Goal: Information Seeking & Learning: Learn about a topic

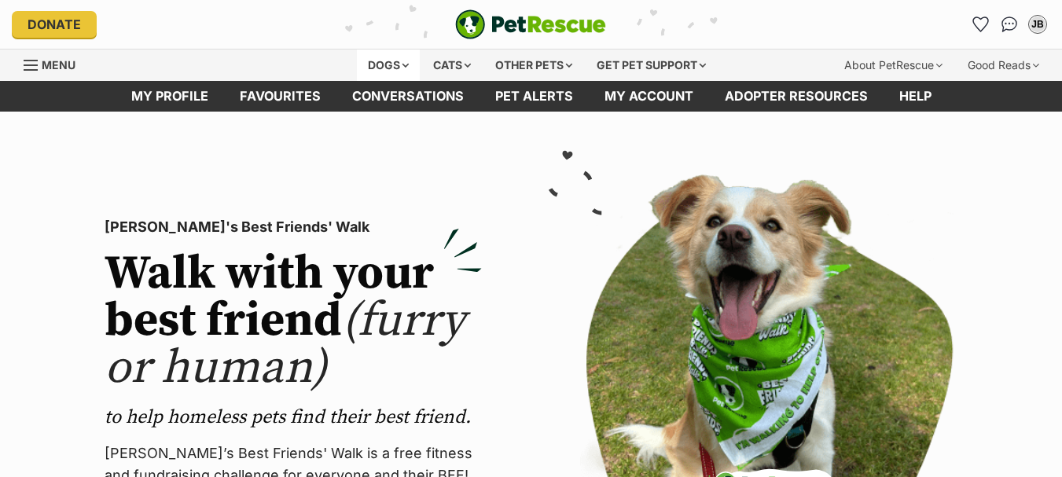
click at [392, 65] on div "Dogs" at bounding box center [388, 65] width 63 height 31
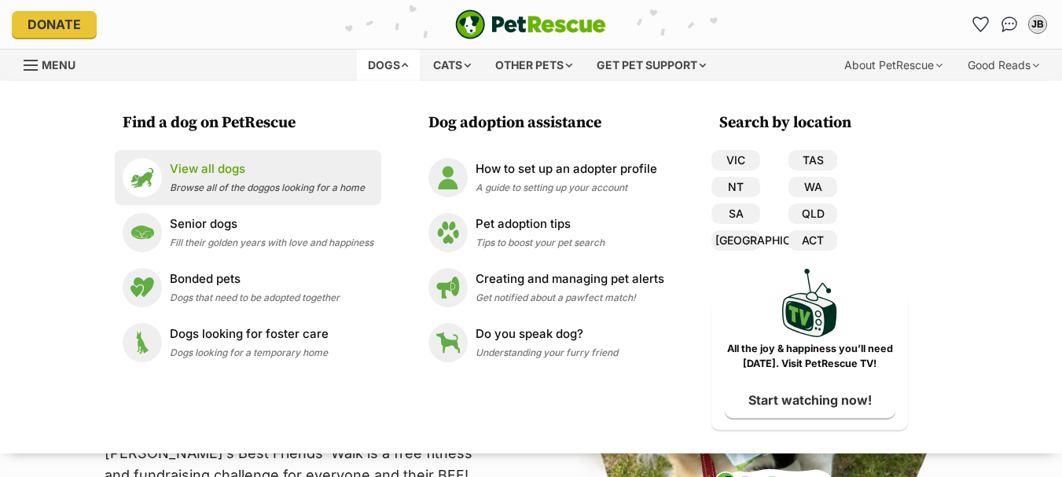
click at [219, 187] on span "Browse all of the doggos looking for a home" at bounding box center [267, 188] width 195 height 12
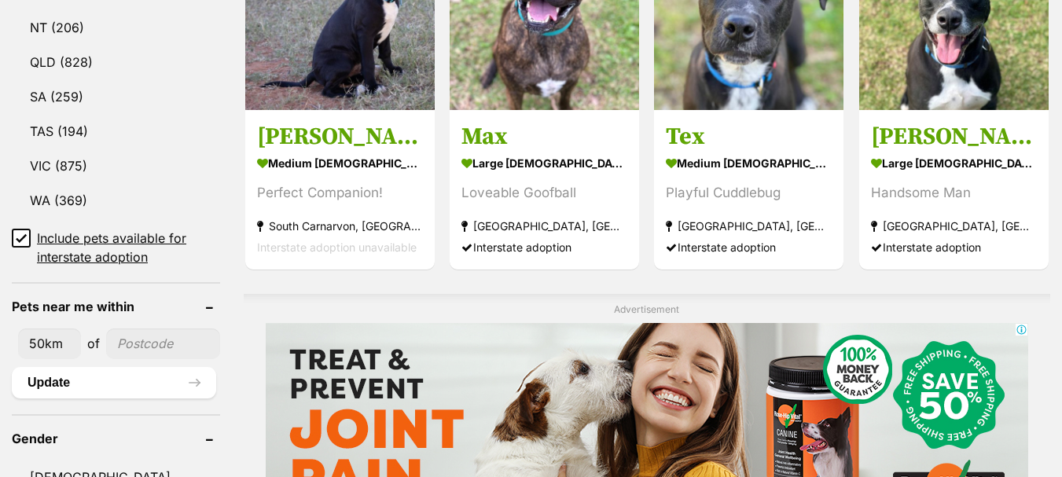
click at [138, 329] on input"] "postcode" at bounding box center [163, 344] width 114 height 30
type input"] "4157"
click at [136, 367] on button "Update" at bounding box center [114, 382] width 204 height 31
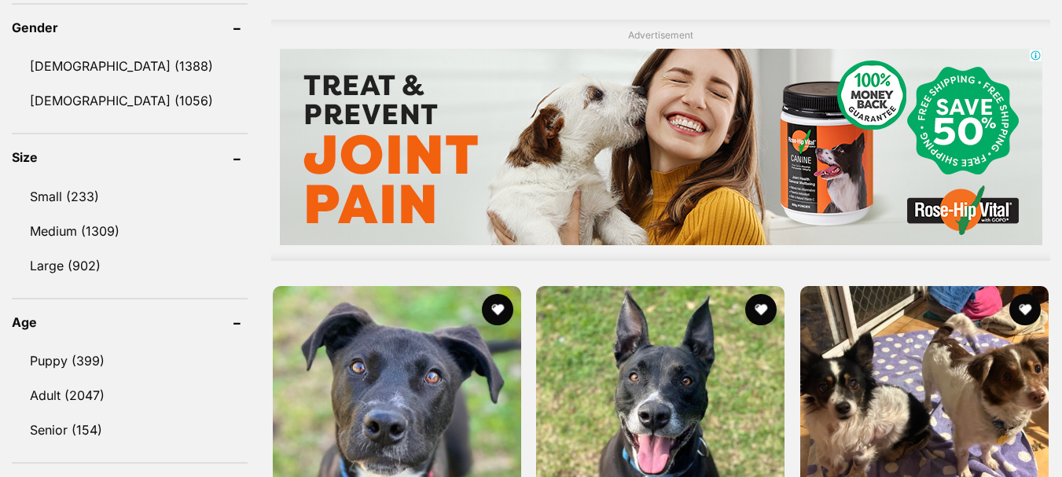
scroll to position [1337, 0]
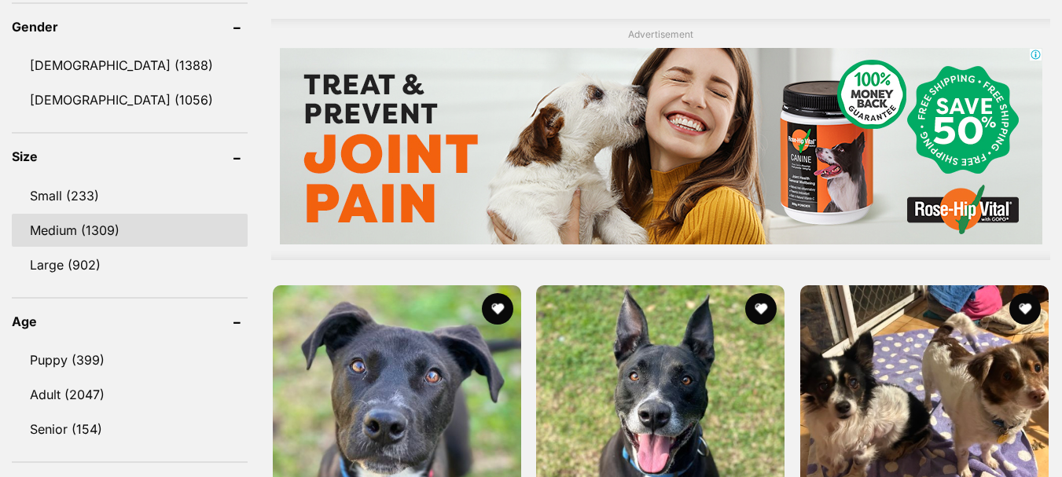
click at [75, 225] on link "Medium (1309)" at bounding box center [130, 230] width 236 height 33
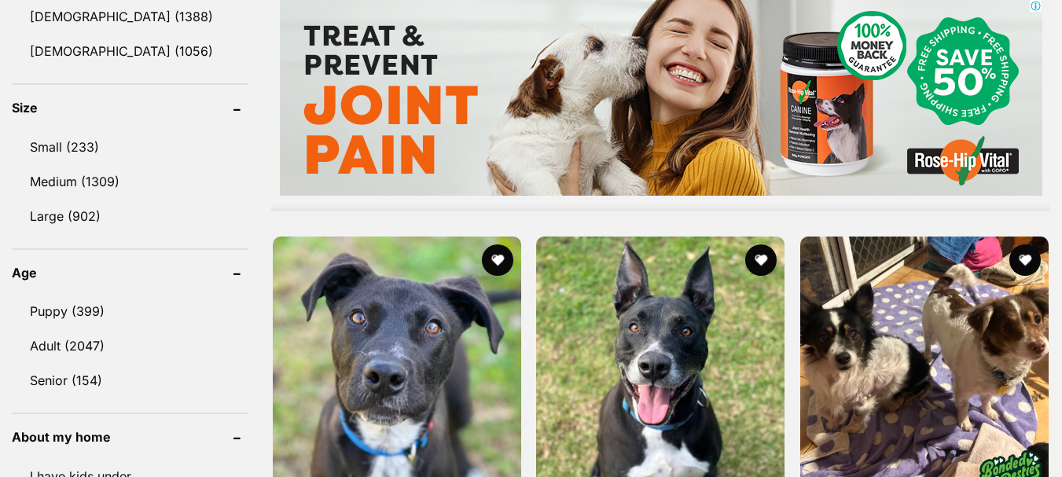
scroll to position [1494, 0]
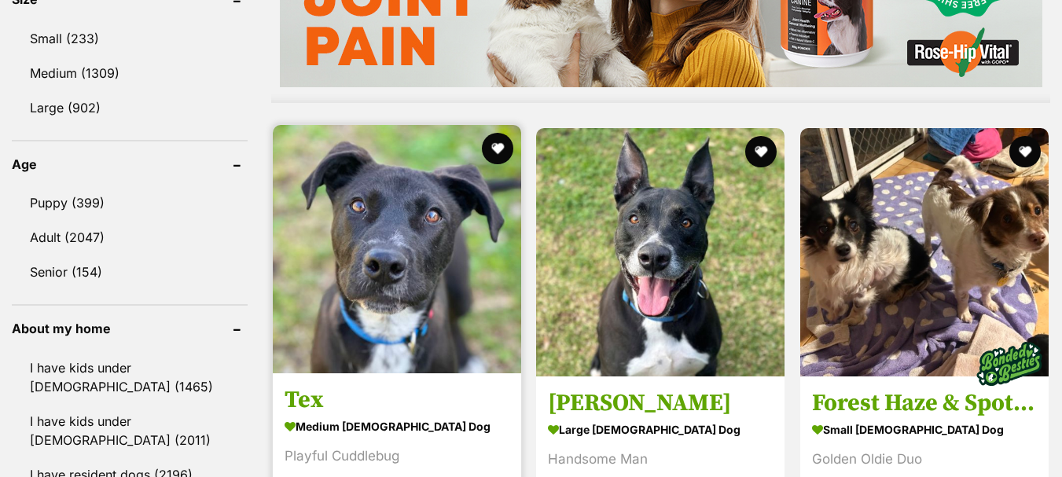
click at [72, 228] on link "Adult (2047)" at bounding box center [130, 237] width 236 height 33
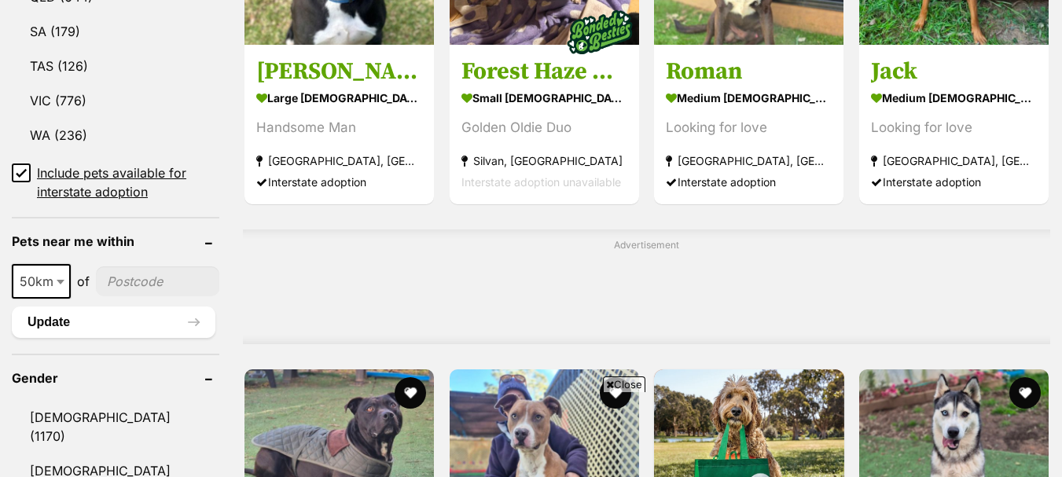
click at [142, 268] on input"] "postcode" at bounding box center [157, 282] width 123 height 30
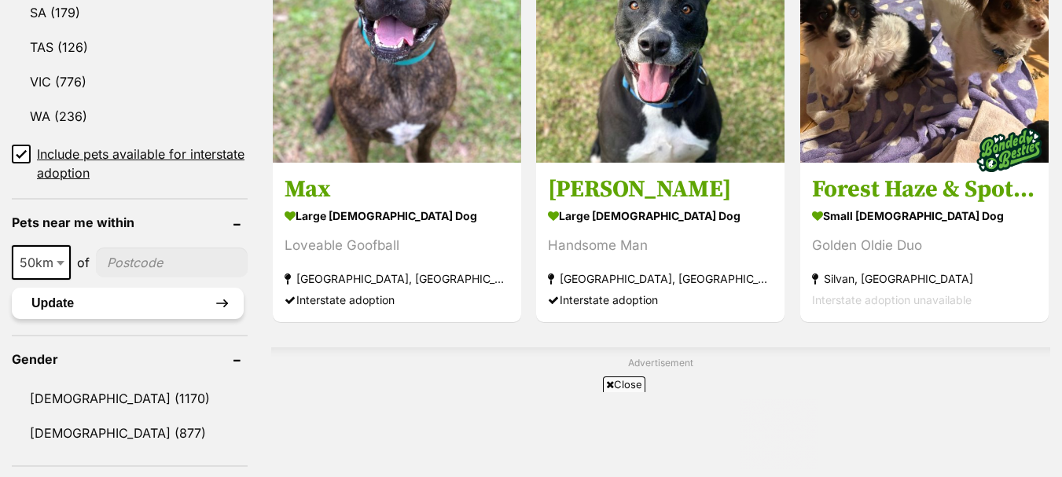
type input"] "4157"
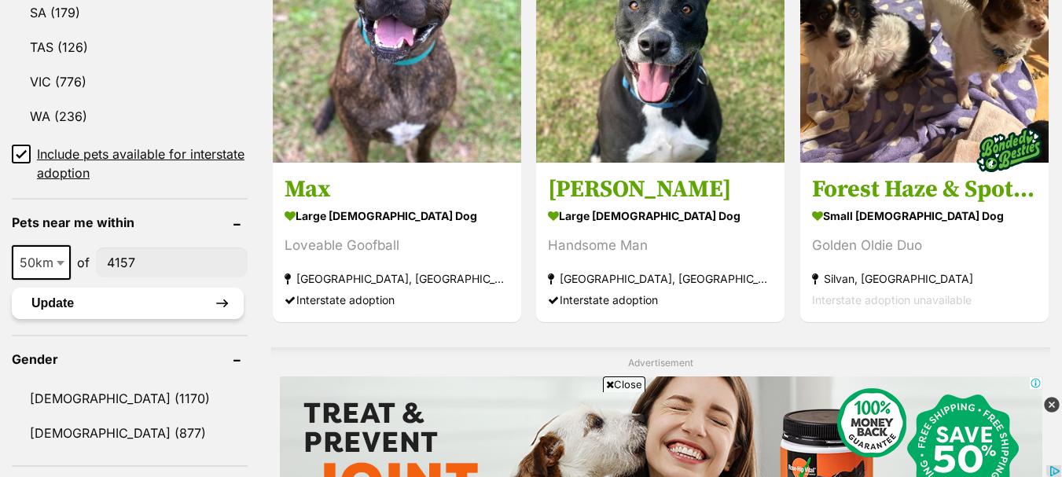
click at [77, 311] on button "Update" at bounding box center [128, 303] width 232 height 31
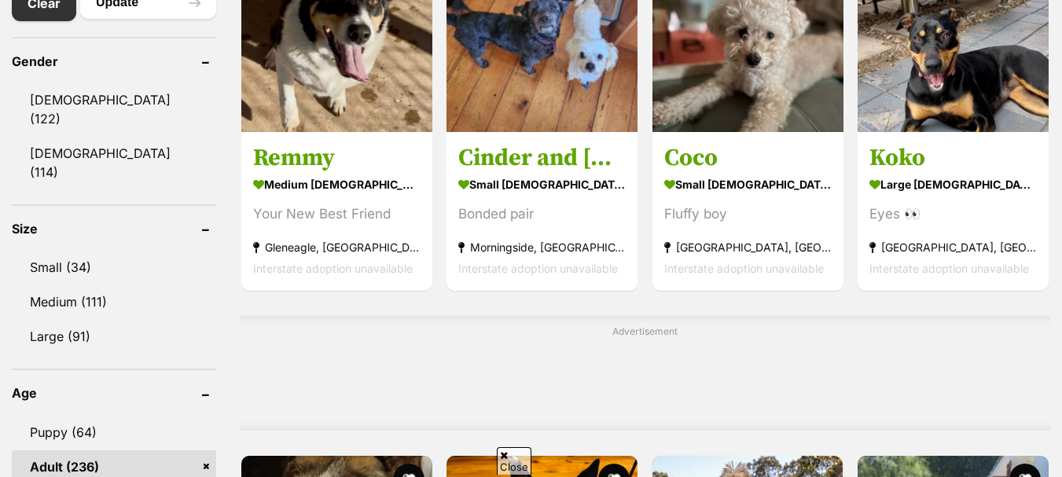
scroll to position [943, 0]
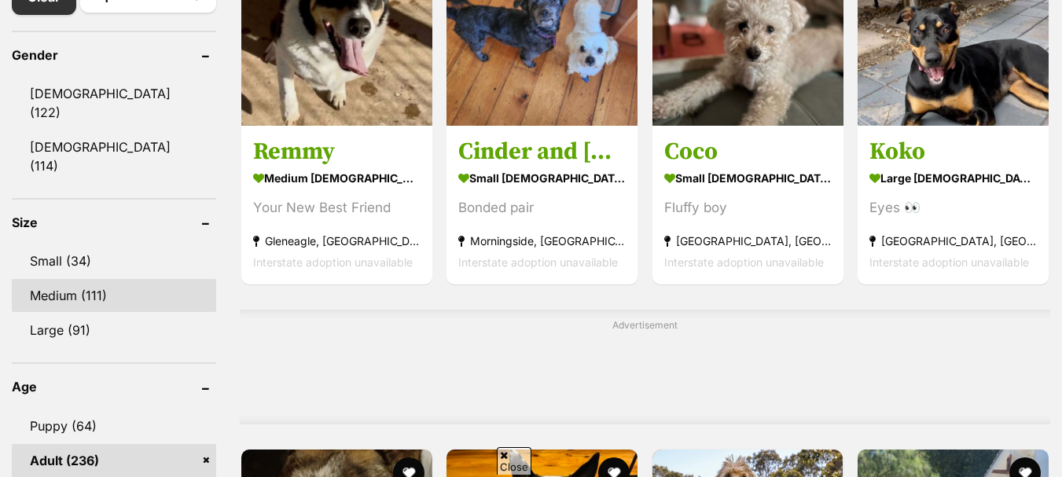
click at [73, 279] on link "Medium (111)" at bounding box center [114, 295] width 204 height 33
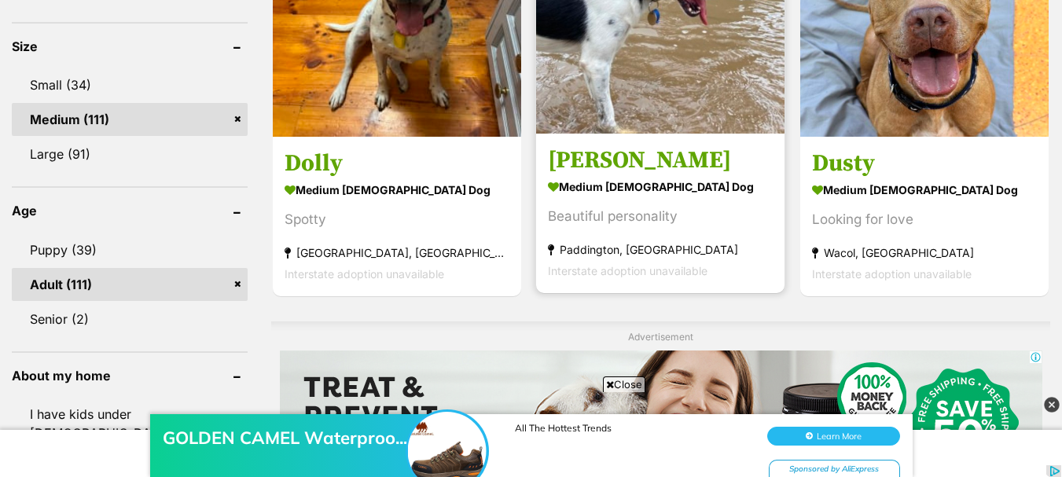
scroll to position [1022, 0]
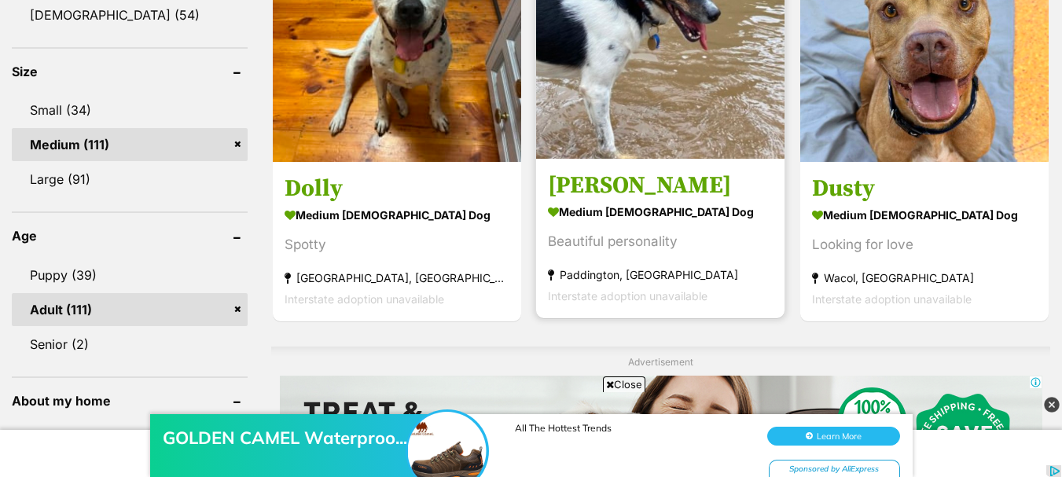
click at [675, 85] on img at bounding box center [660, 34] width 248 height 248
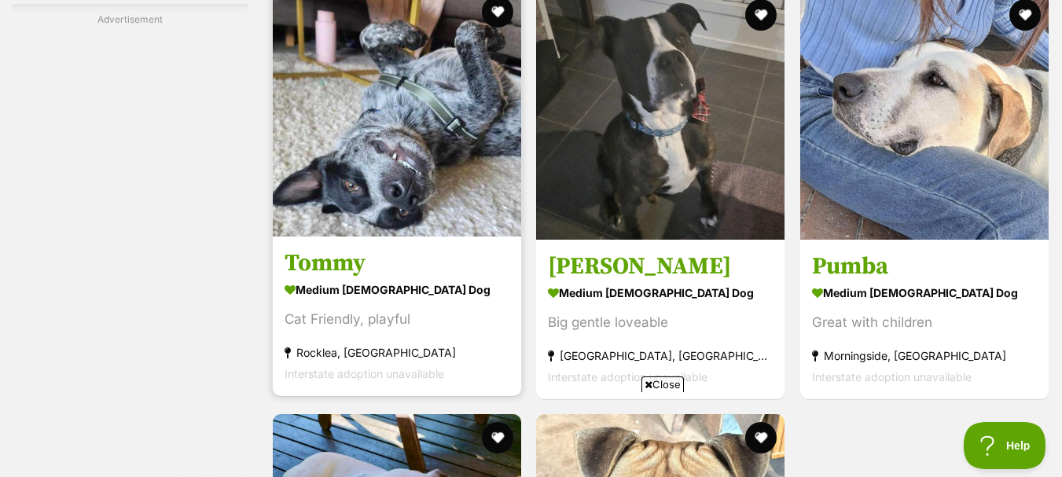
click at [406, 160] on img at bounding box center [397, 112] width 248 height 248
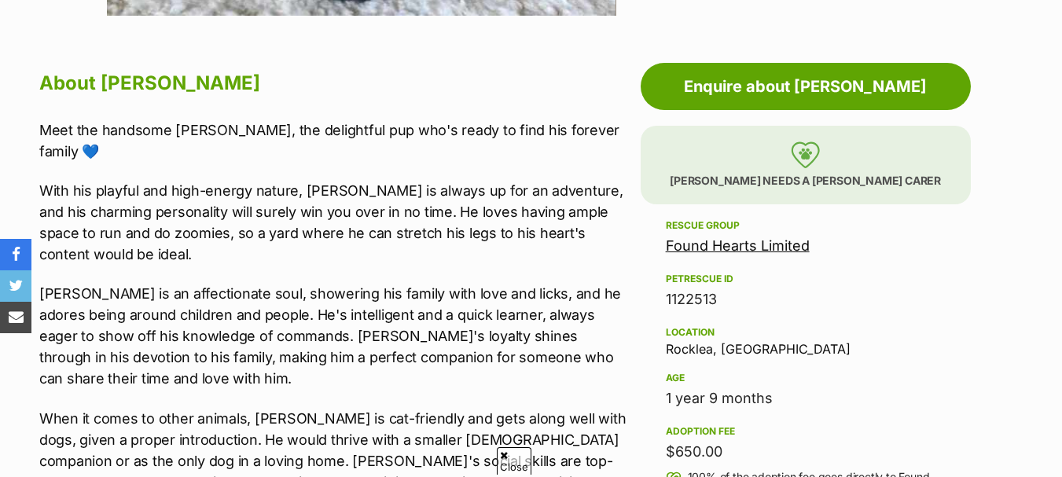
scroll to position [943, 0]
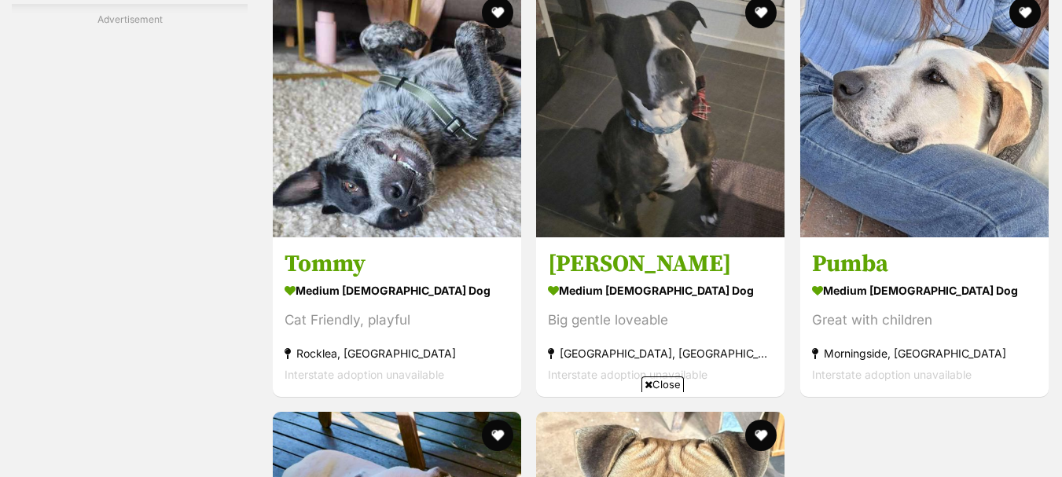
scroll to position [3066, 0]
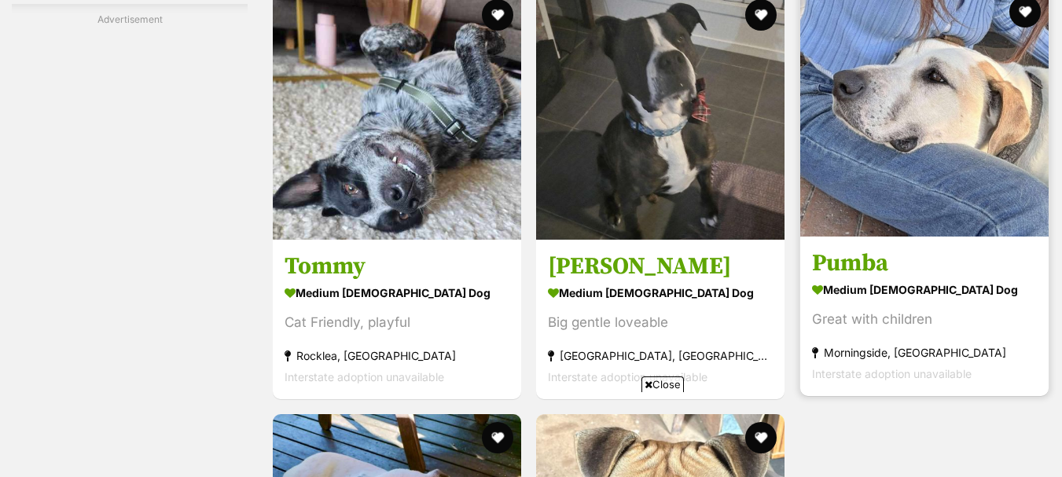
click at [899, 138] on img at bounding box center [924, 112] width 248 height 248
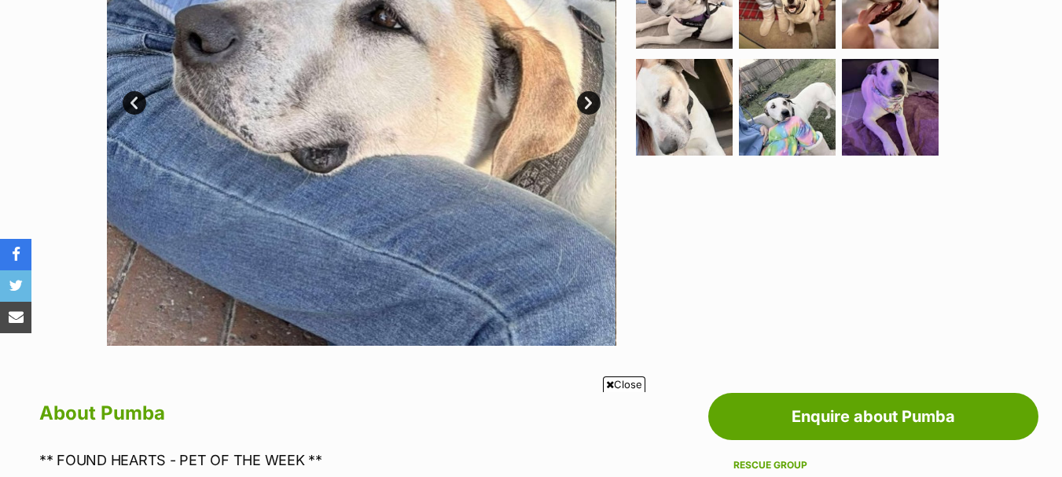
scroll to position [314, 0]
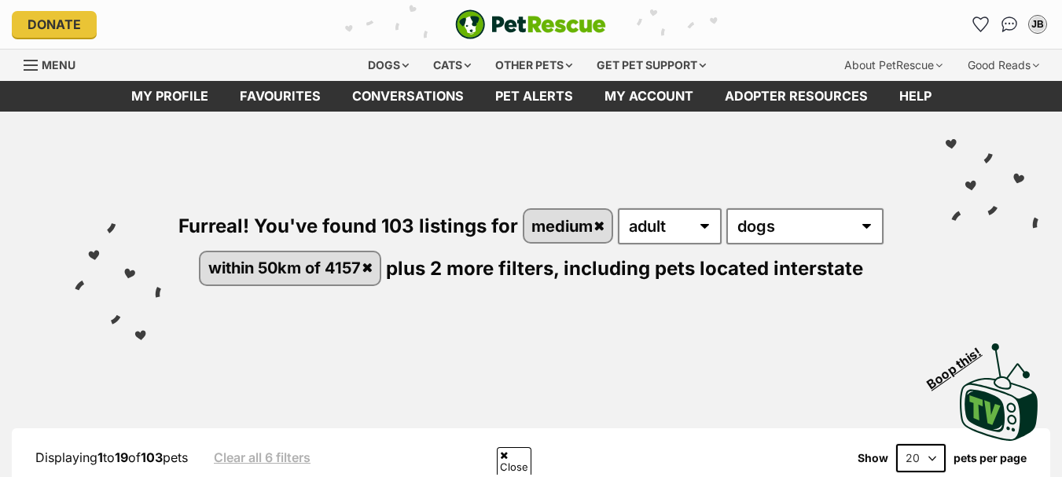
scroll to position [2516, 0]
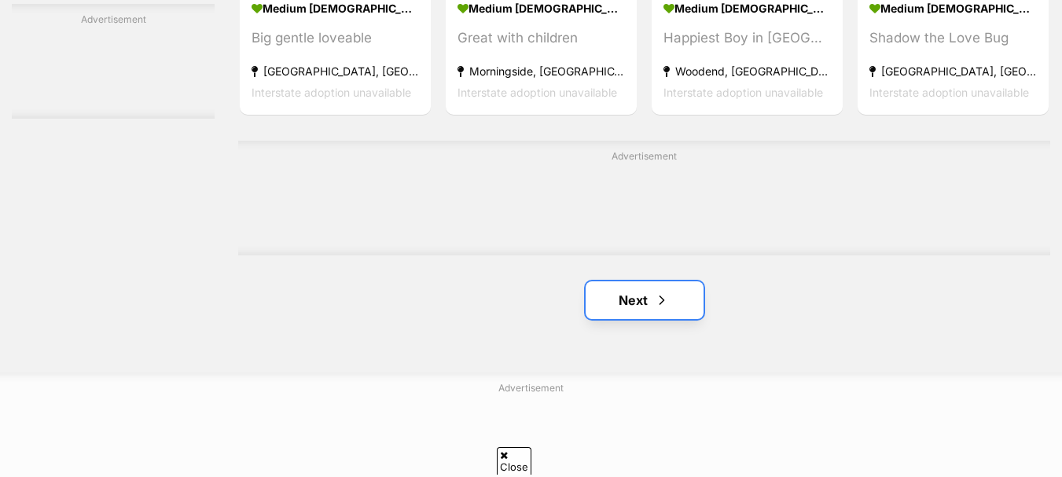
click at [631, 298] on link "Next" at bounding box center [645, 300] width 118 height 38
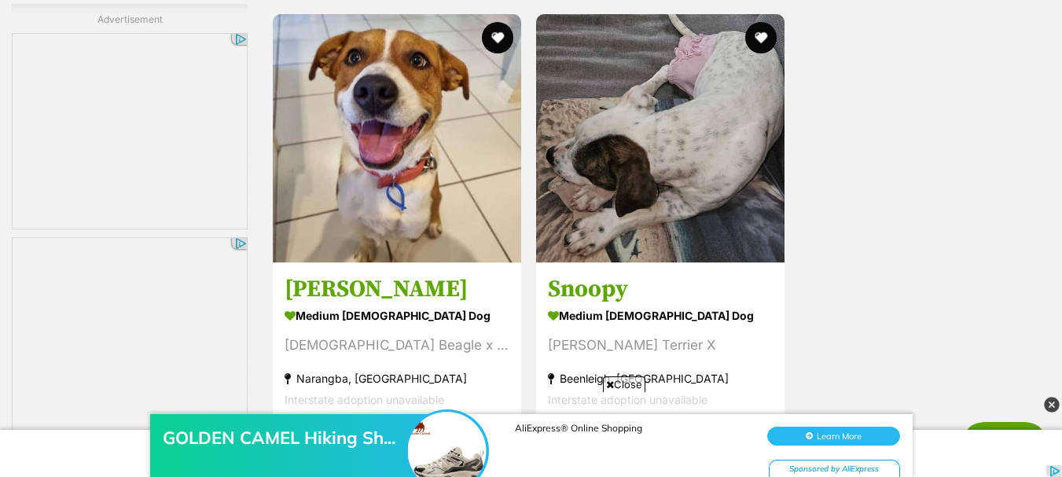
scroll to position [3852, 0]
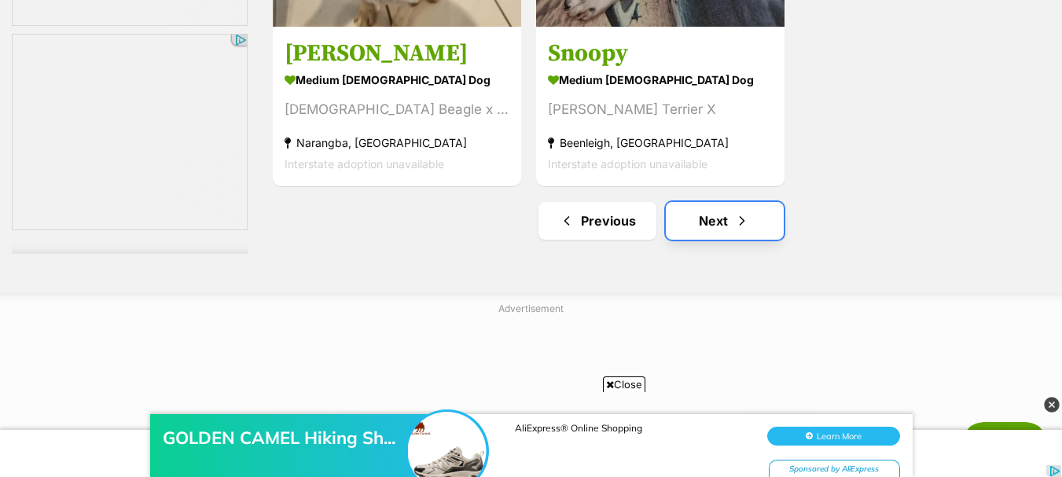
click at [741, 211] on span "Next page" at bounding box center [742, 220] width 16 height 19
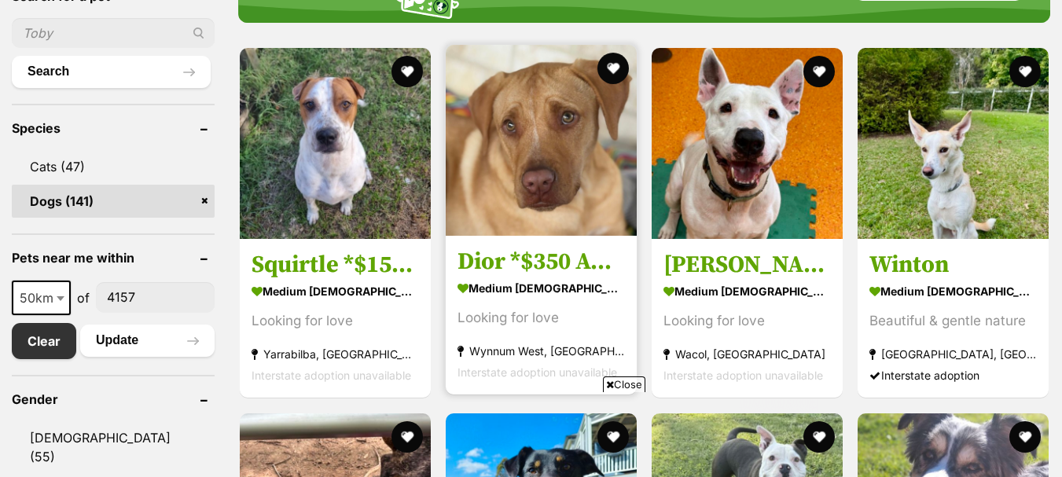
click at [549, 205] on img at bounding box center [541, 140] width 191 height 191
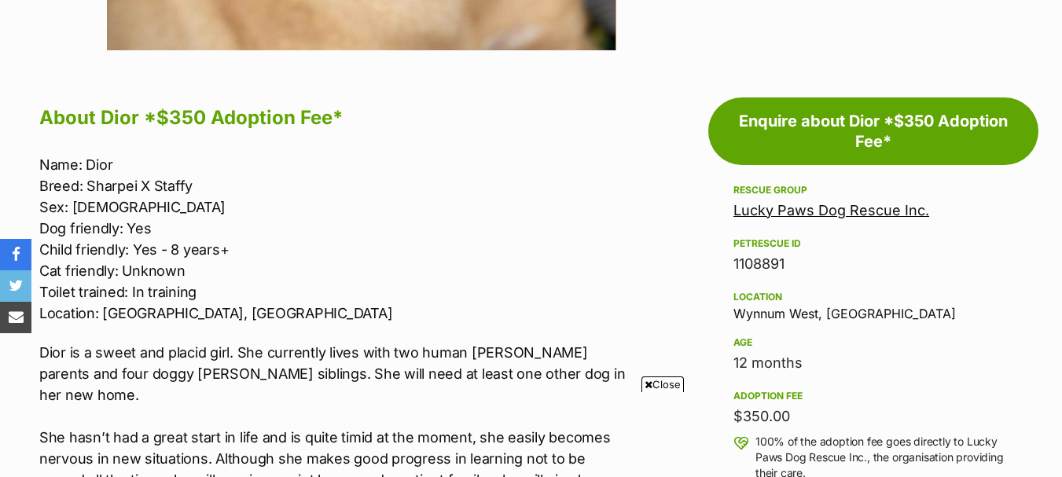
scroll to position [865, 0]
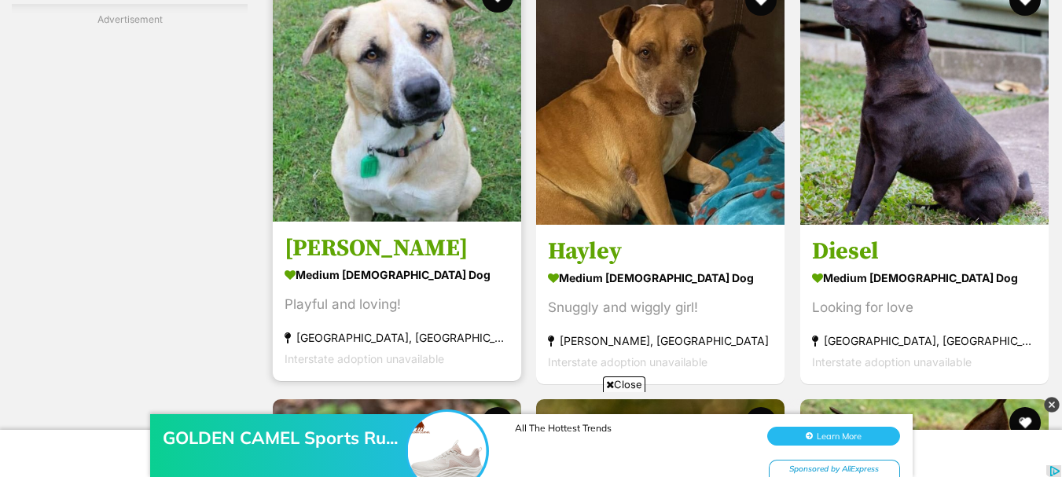
scroll to position [2780, 0]
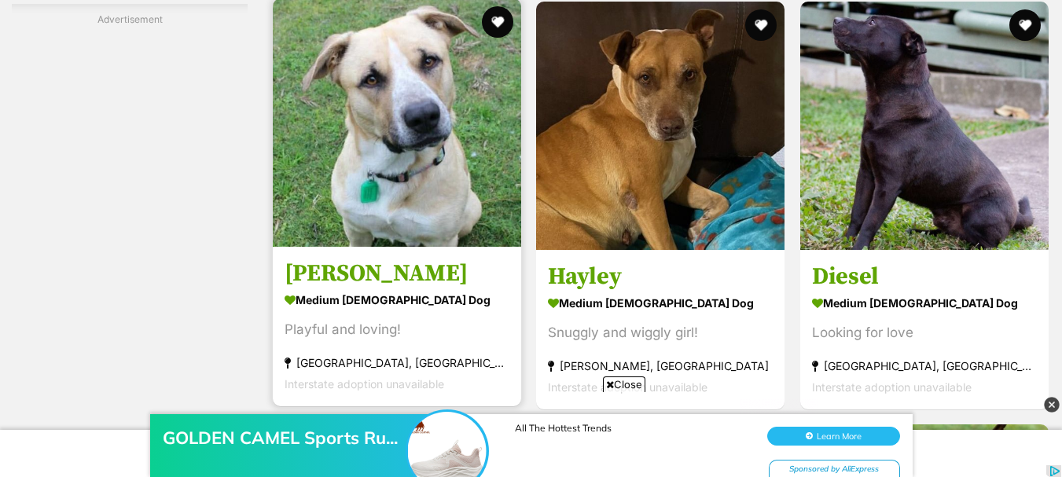
click at [395, 155] on img at bounding box center [397, 122] width 248 height 248
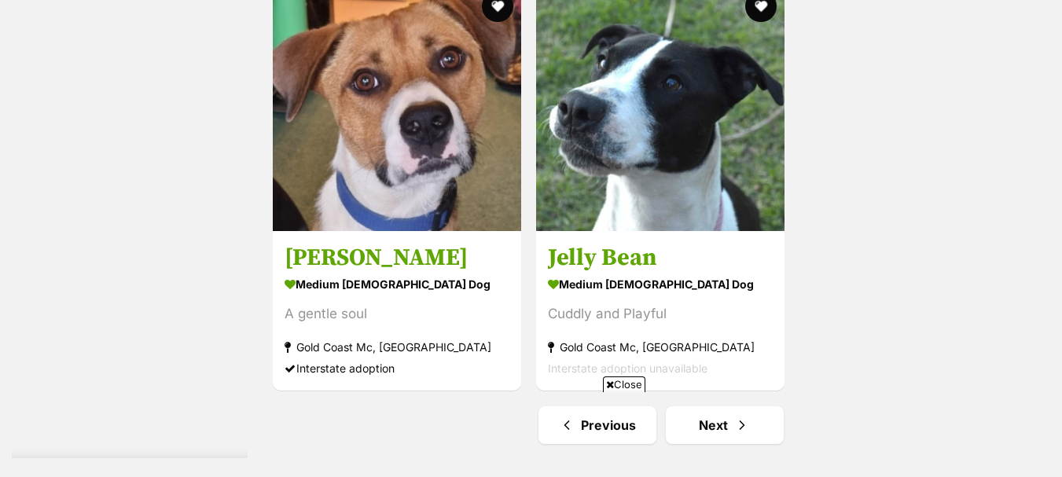
scroll to position [4000, 0]
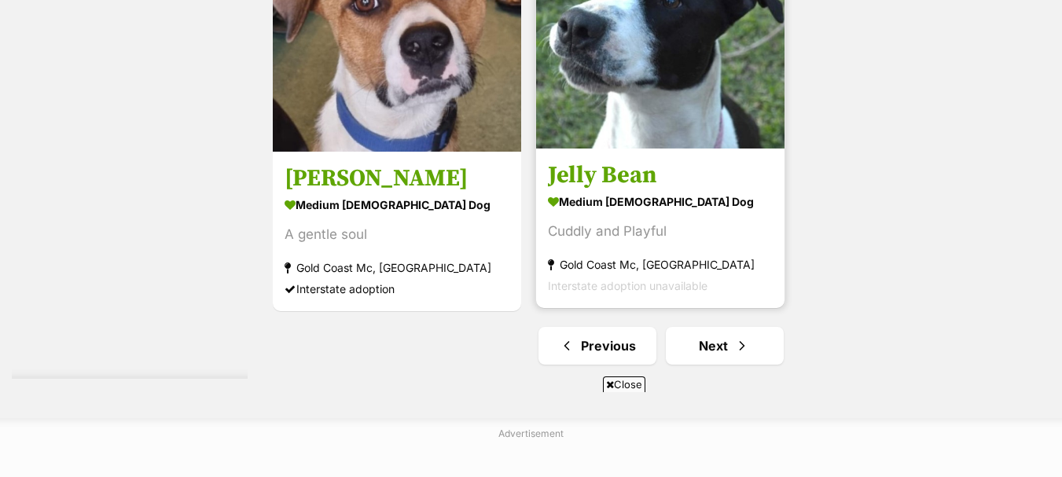
click at [591, 86] on img at bounding box center [660, 24] width 248 height 248
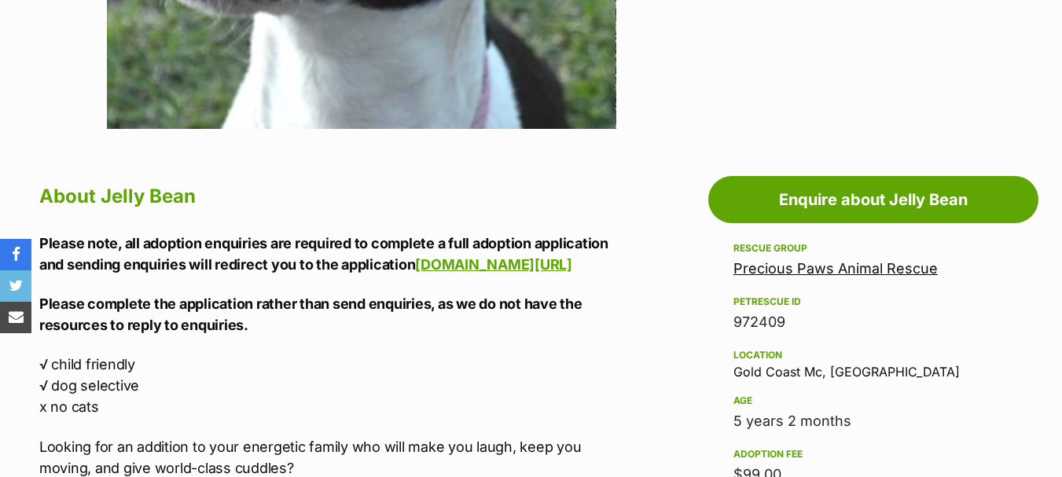
drag, startPoint x: 0, startPoint y: 6, endPoint x: 0, endPoint y: 23, distance: 16.5
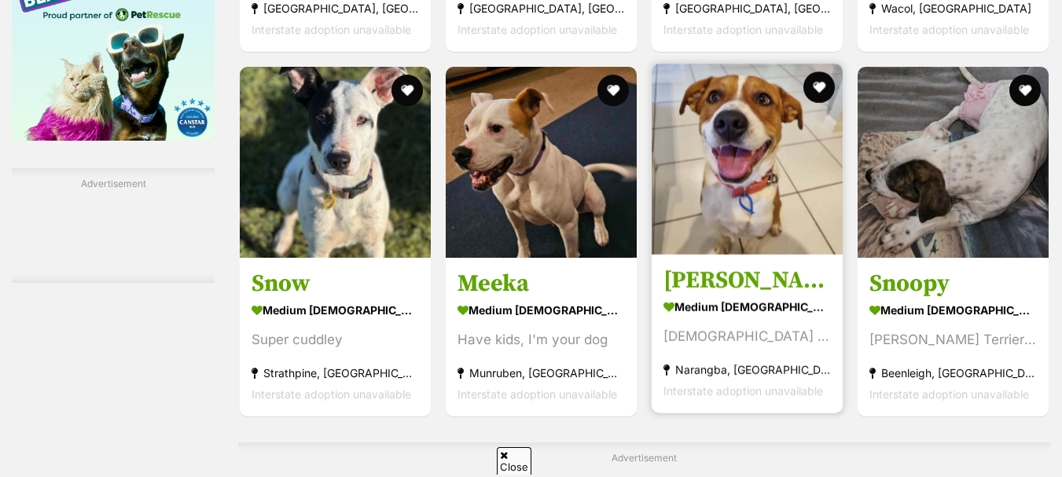
scroll to position [2607, 0]
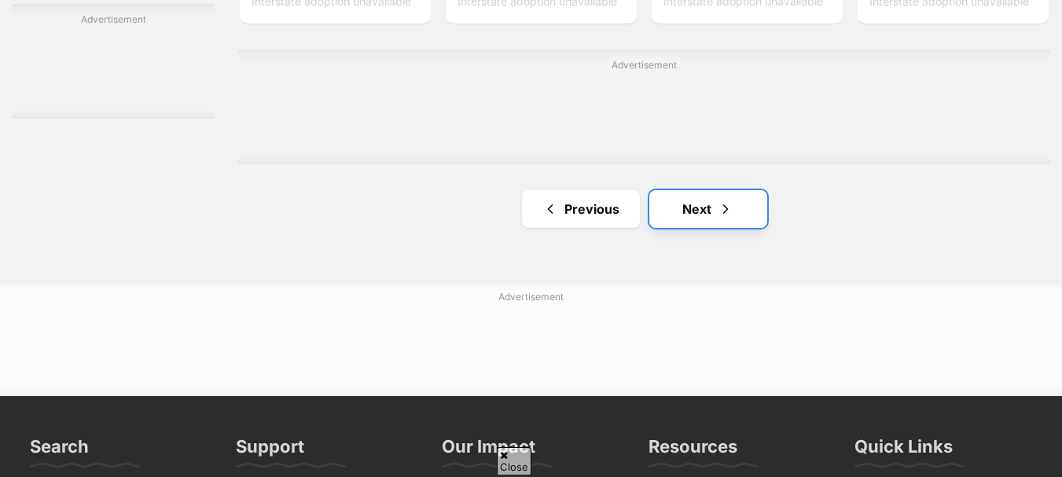
click at [718, 215] on span "Next page" at bounding box center [726, 209] width 16 height 19
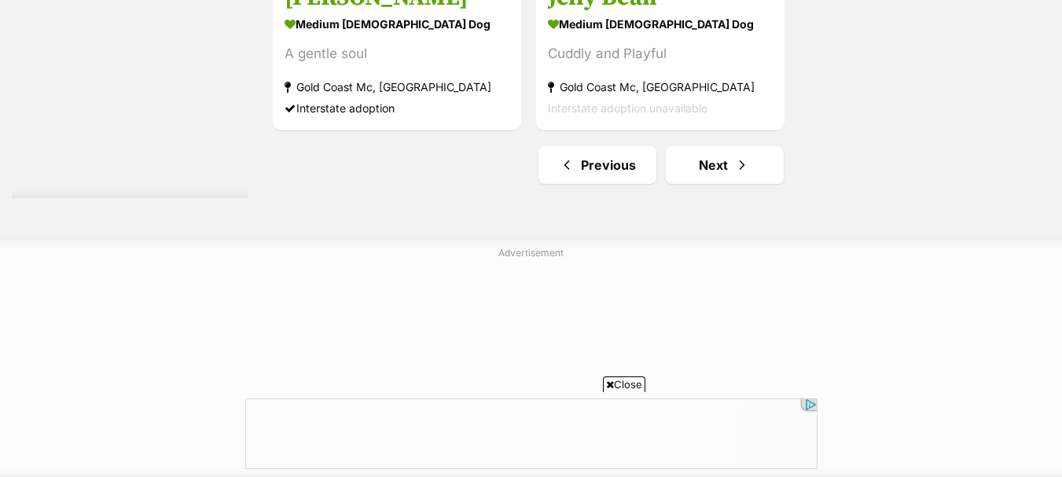
scroll to position [4260, 0]
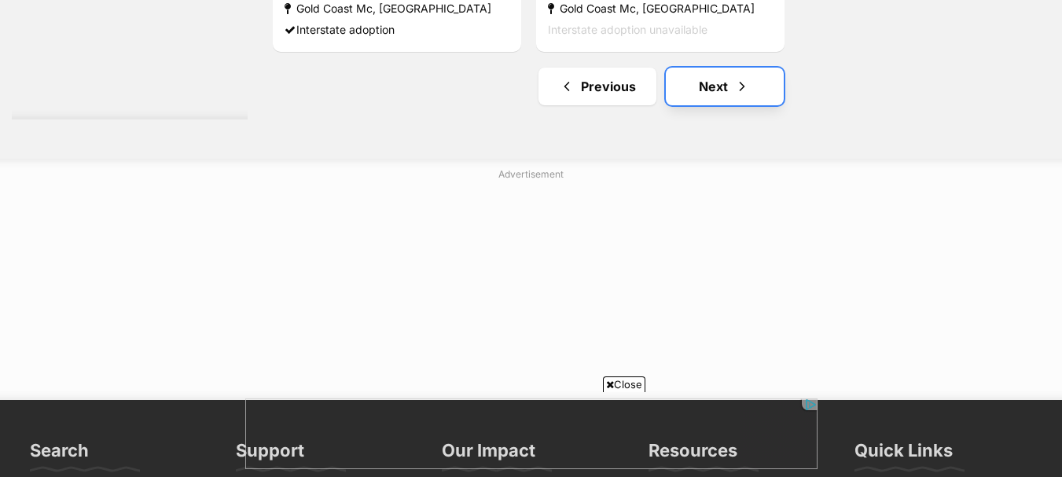
click at [746, 95] on span "Next page" at bounding box center [742, 86] width 16 height 19
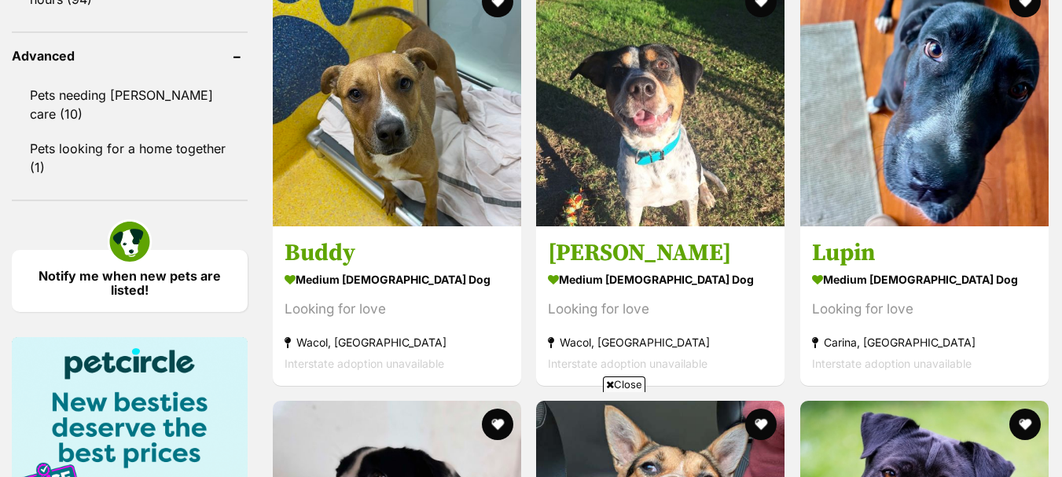
scroll to position [1651, 0]
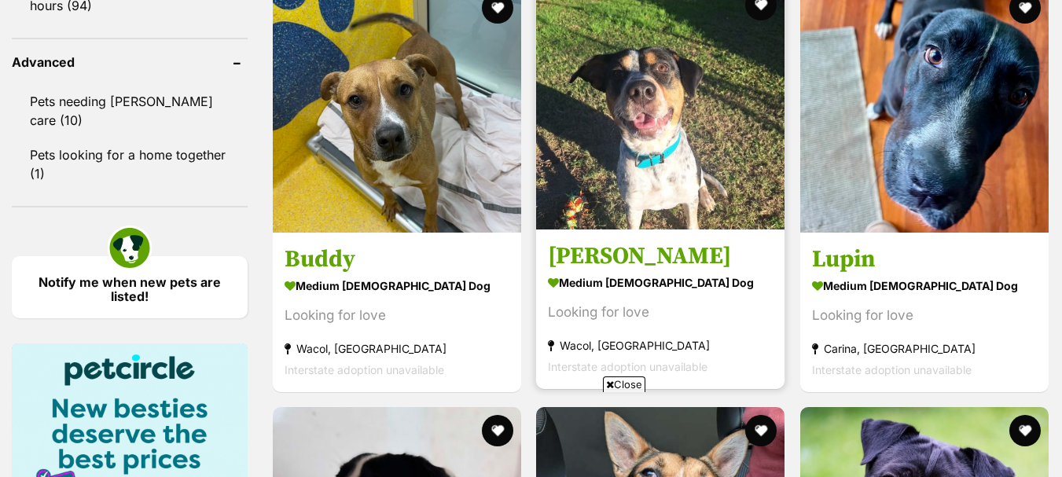
click at [685, 163] on img at bounding box center [660, 105] width 248 height 248
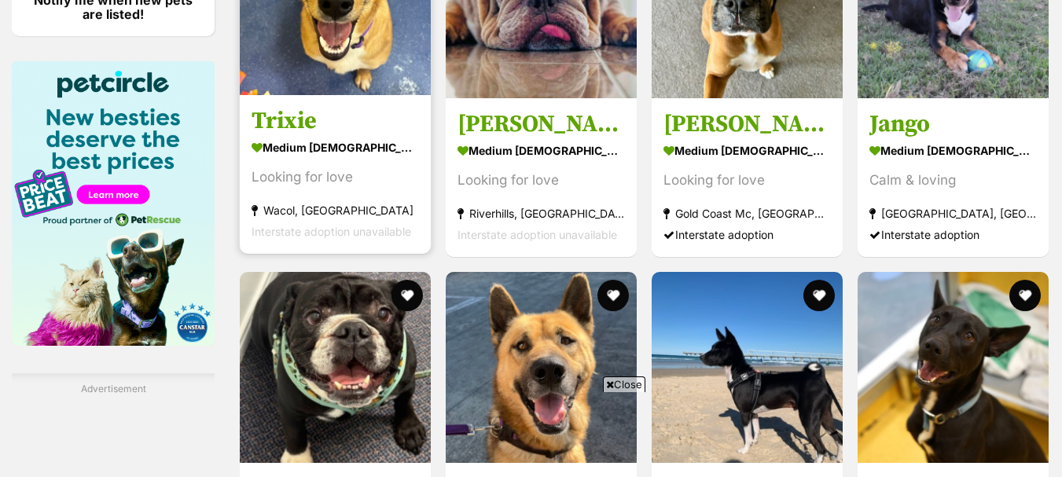
scroll to position [1984, 0]
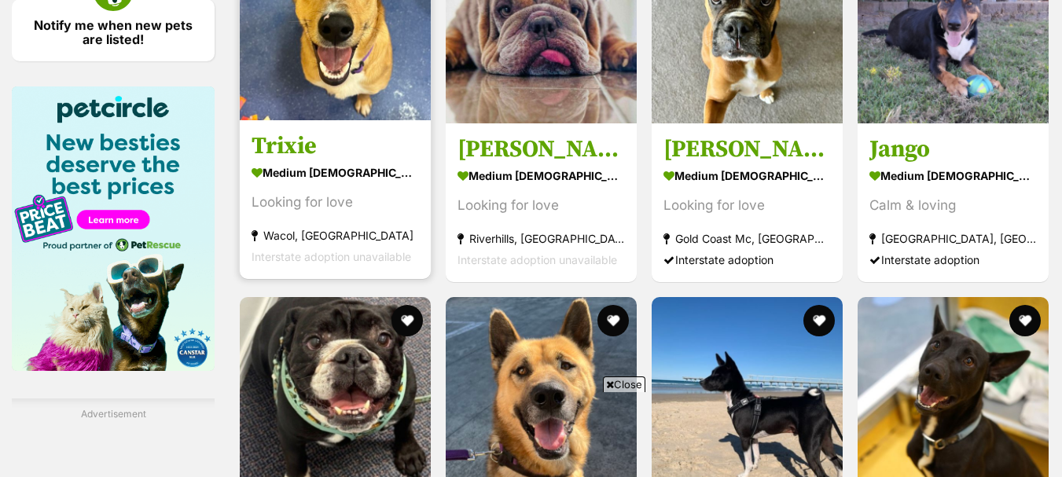
click at [325, 81] on img at bounding box center [335, 24] width 191 height 191
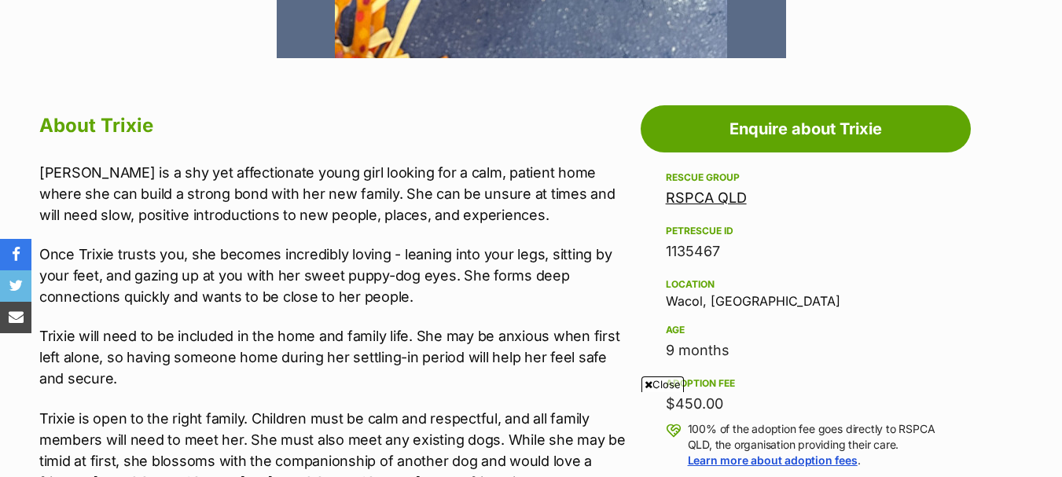
scroll to position [786, 0]
